Goal: Entertainment & Leisure: Consume media (video, audio)

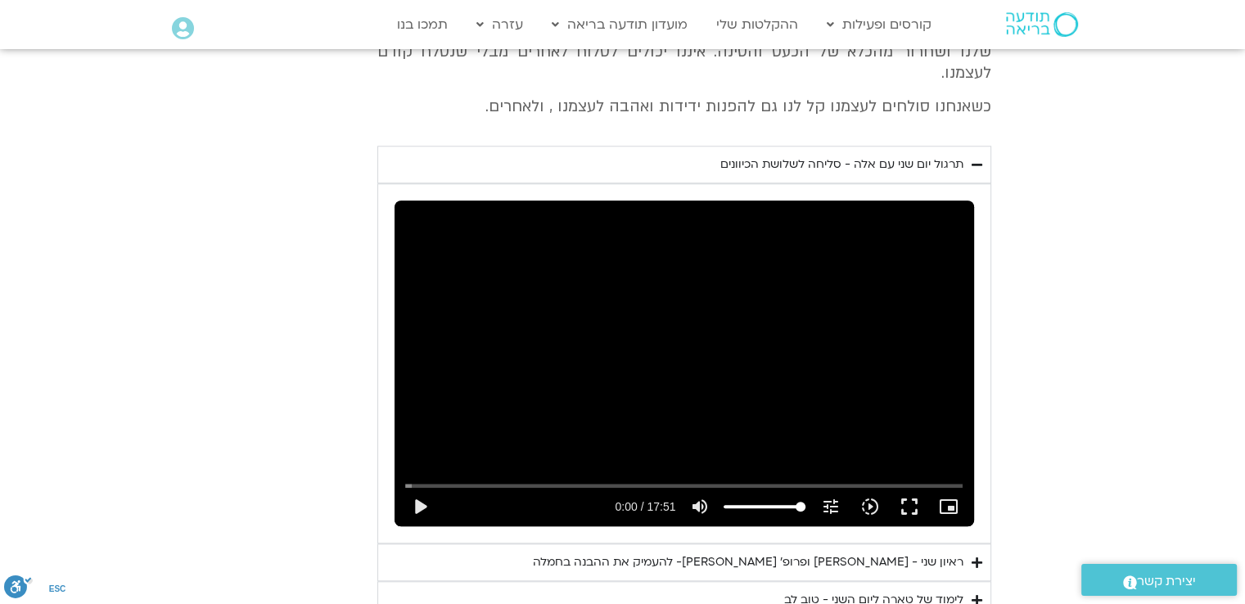
scroll to position [1708, 0]
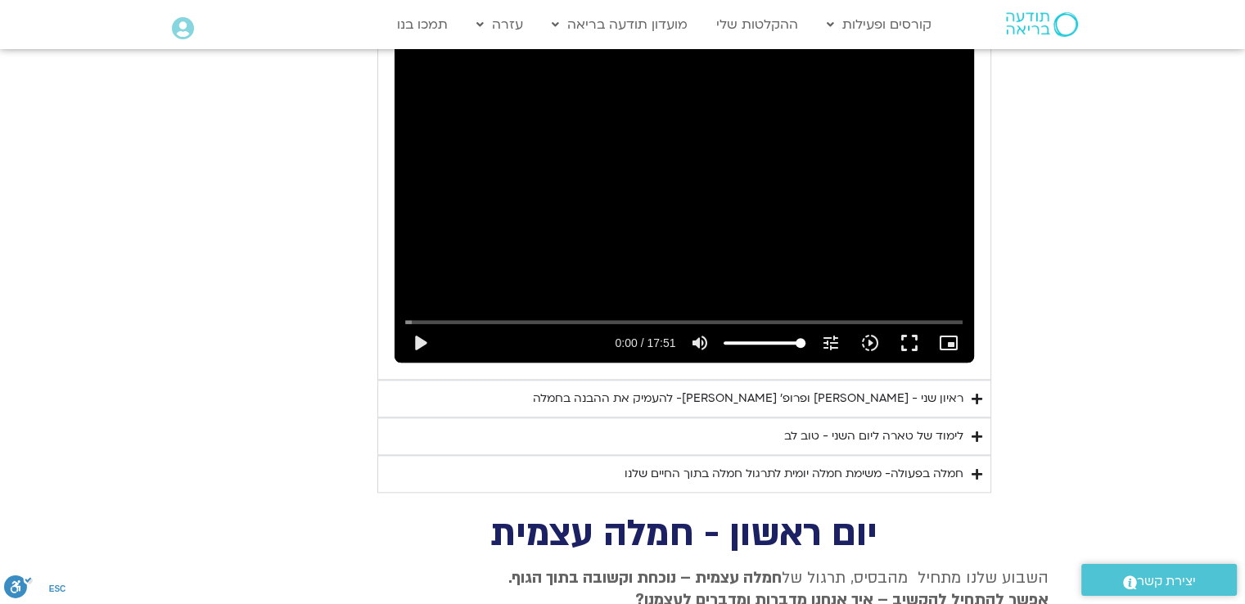
click at [918, 427] on div "לימוד של טארה ליום השני - טוב לב" at bounding box center [873, 437] width 179 height 20
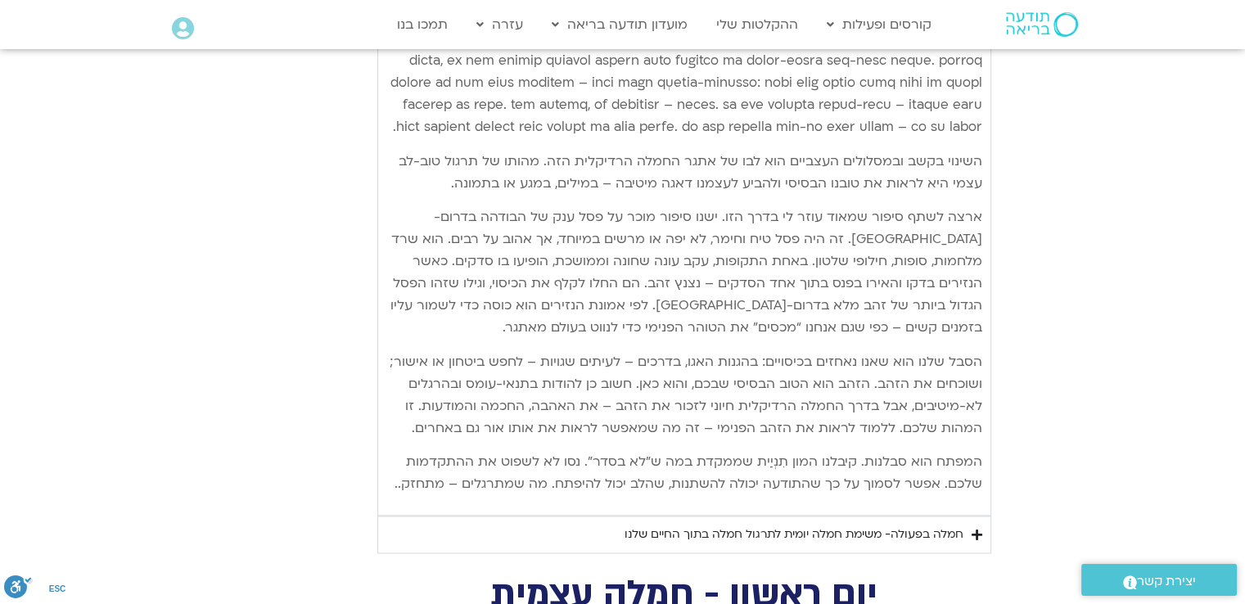
scroll to position [2527, 0]
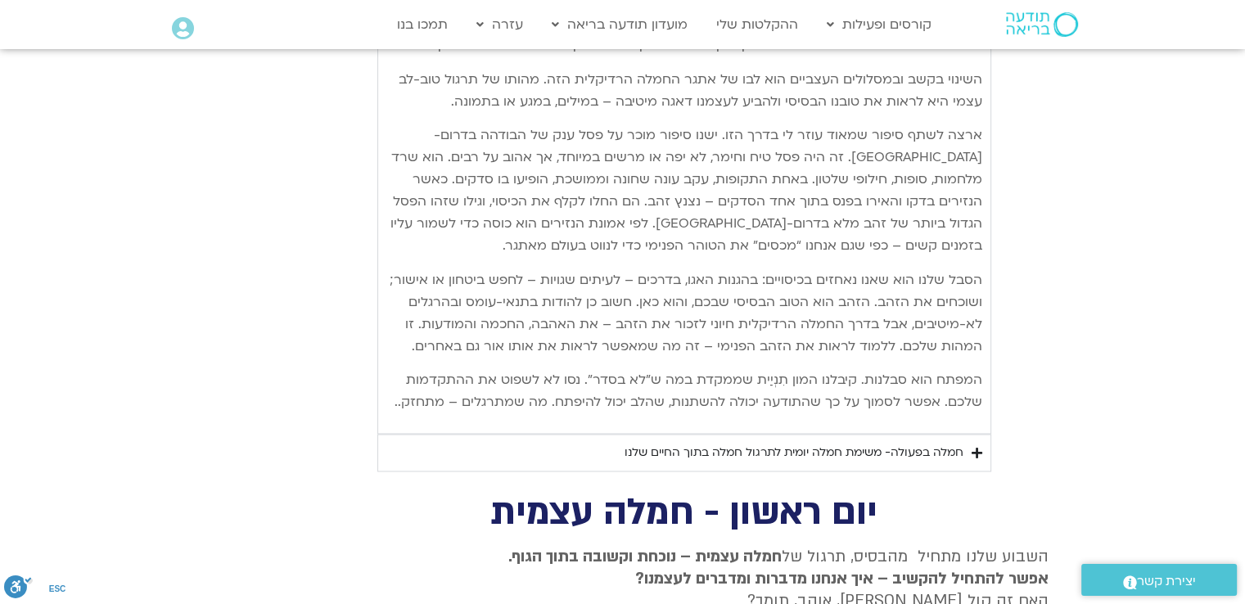
click at [971, 442] on summary "חמלה בפעולה- משימת חמלה יומית לתרגול חמלה בתוך החיים שלנו" at bounding box center [684, 453] width 614 height 38
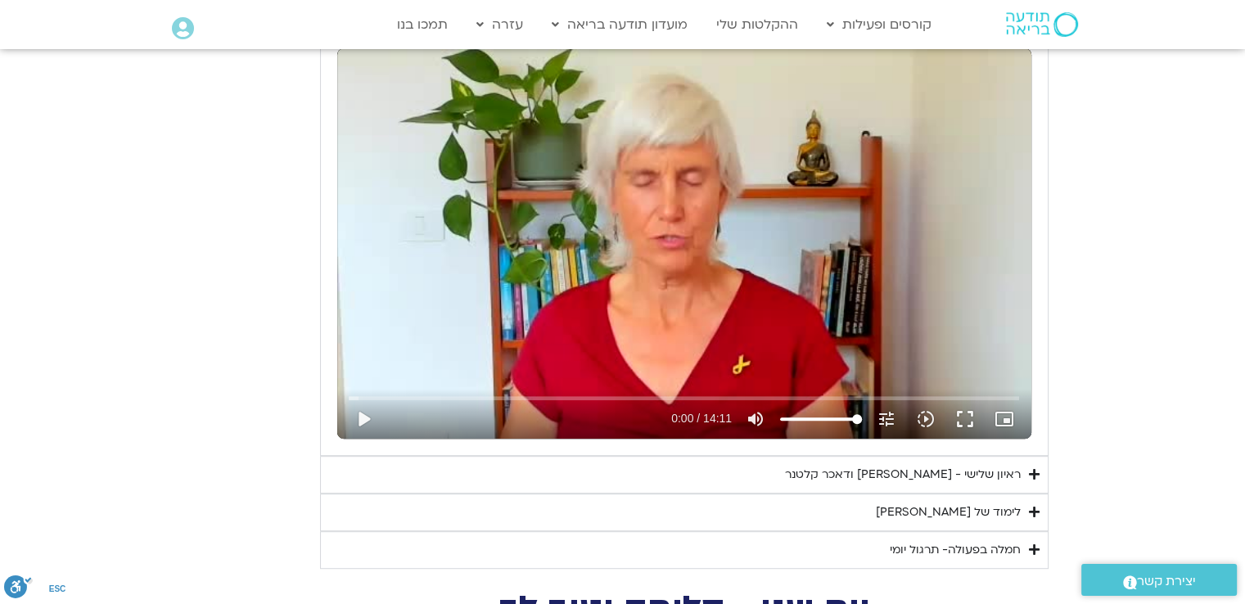
scroll to position [725, 0]
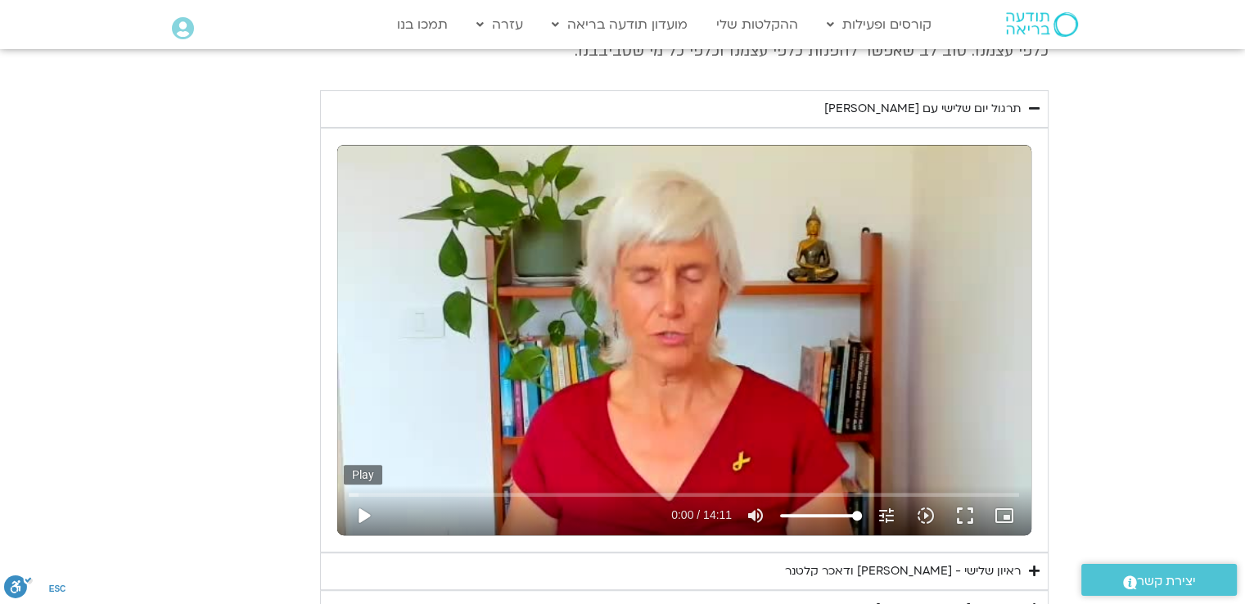
click at [361, 515] on button "play_arrow" at bounding box center [363, 515] width 39 height 39
type input "1.36858"
click at [358, 510] on button "pause" at bounding box center [363, 515] width 39 height 39
type input "841.277297"
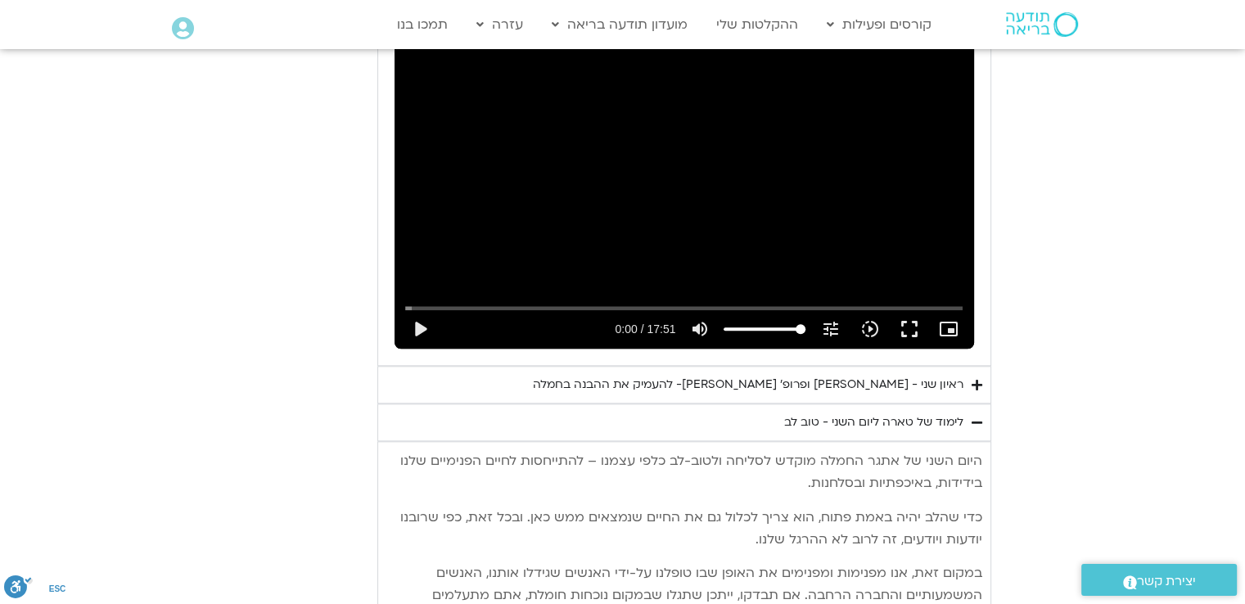
scroll to position [1801, 0]
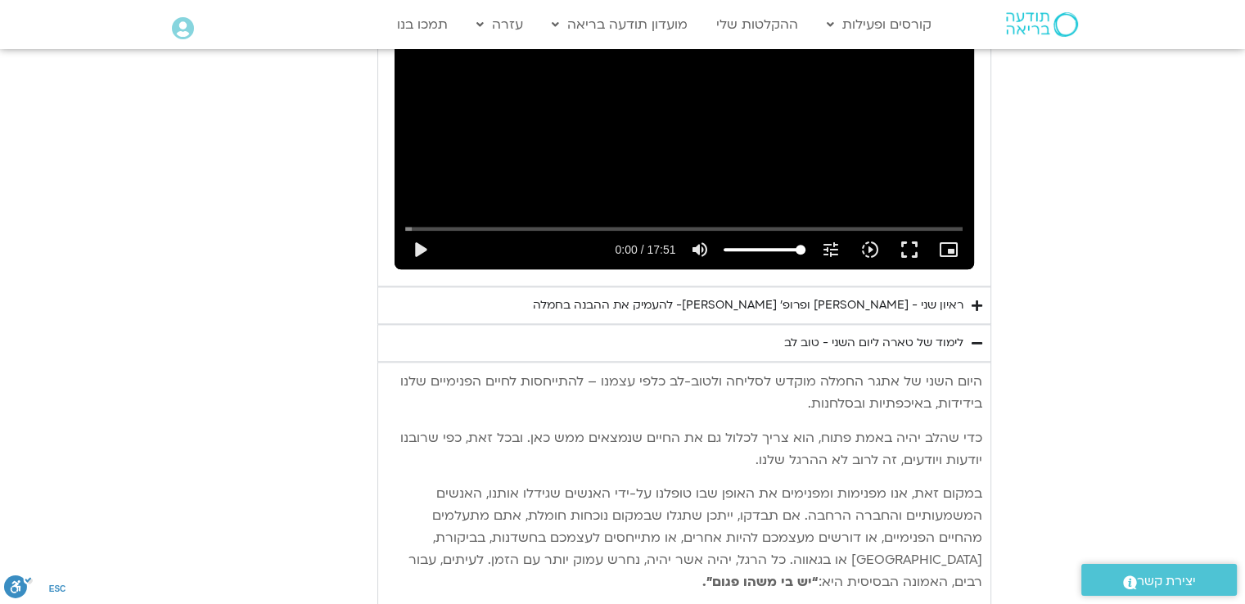
click at [861, 296] on div "ראיון שני - [PERSON_NAME] ופרופ׳ [PERSON_NAME]- להעמיק את ההבנה בחמלה" at bounding box center [748, 306] width 431 height 20
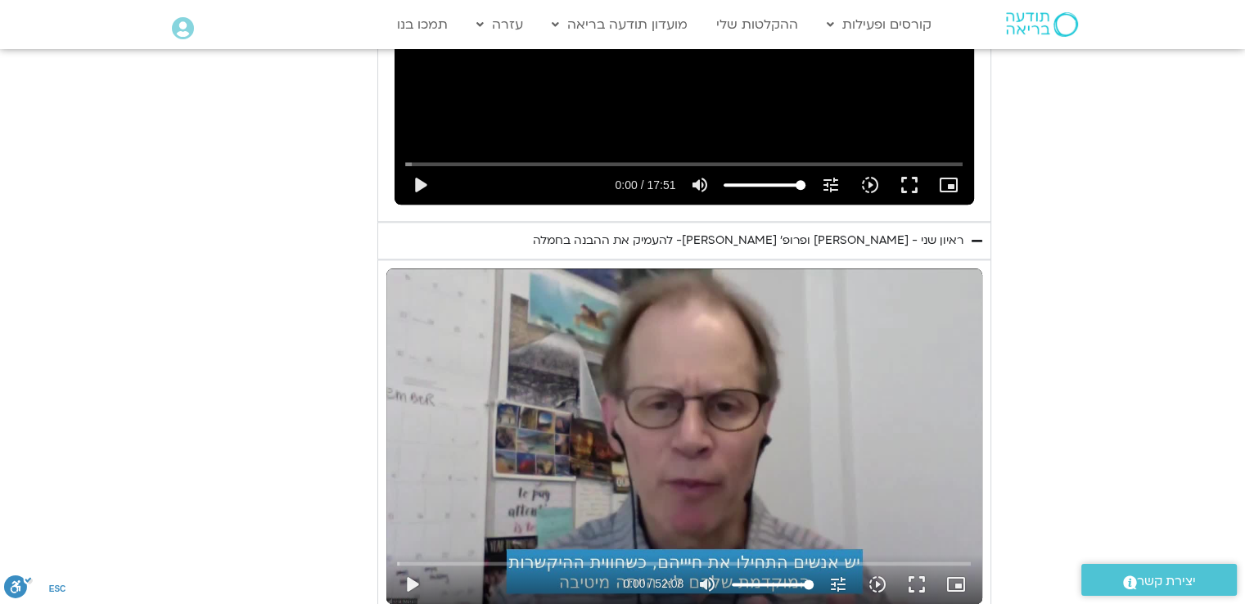
scroll to position [2047, 0]
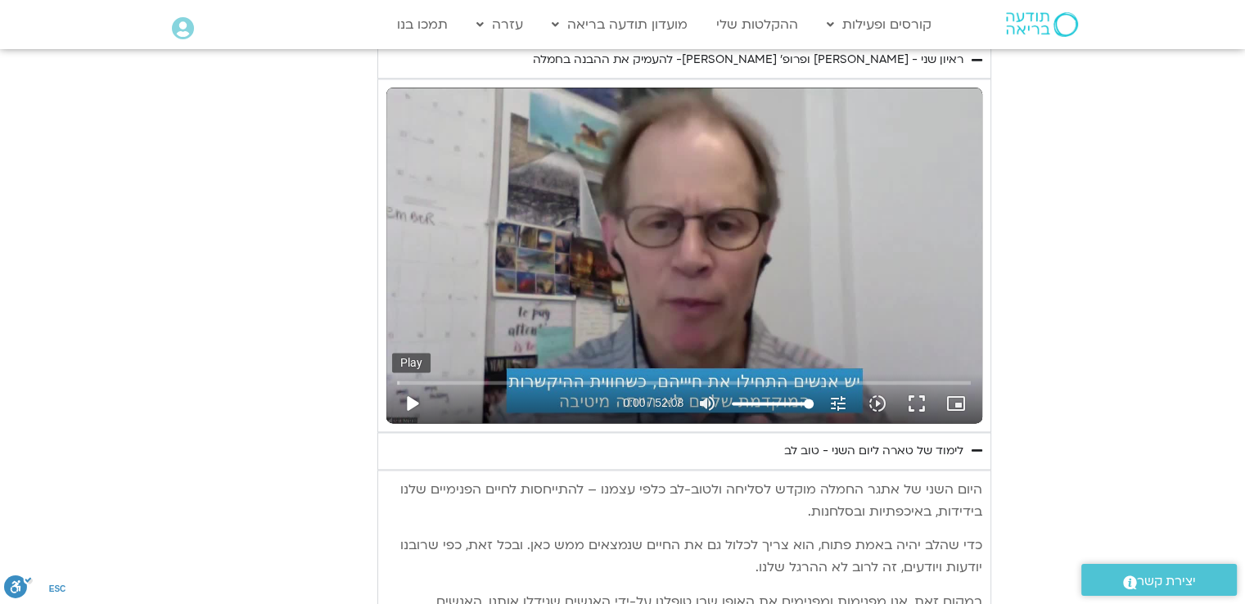
click at [406, 384] on button "play_arrow" at bounding box center [411, 403] width 39 height 39
drag, startPoint x: 401, startPoint y: 359, endPoint x: 451, endPoint y: 371, distance: 51.2
click at [451, 377] on input "Seek" at bounding box center [684, 382] width 574 height 10
click at [421, 384] on button "pause" at bounding box center [411, 403] width 39 height 39
type input "1653.607549"
